Goal: Register for event/course

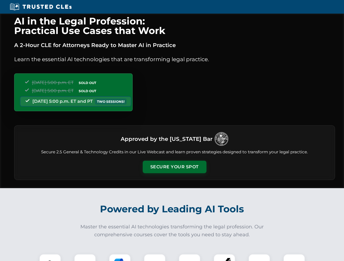
click at [174, 167] on button "Secure Your Spot" at bounding box center [175, 167] width 64 height 13
click at [50, 258] on img at bounding box center [50, 265] width 16 height 16
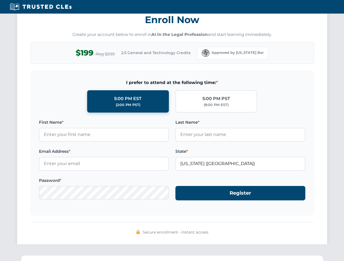
scroll to position [535, 0]
